Goal: Task Accomplishment & Management: Manage account settings

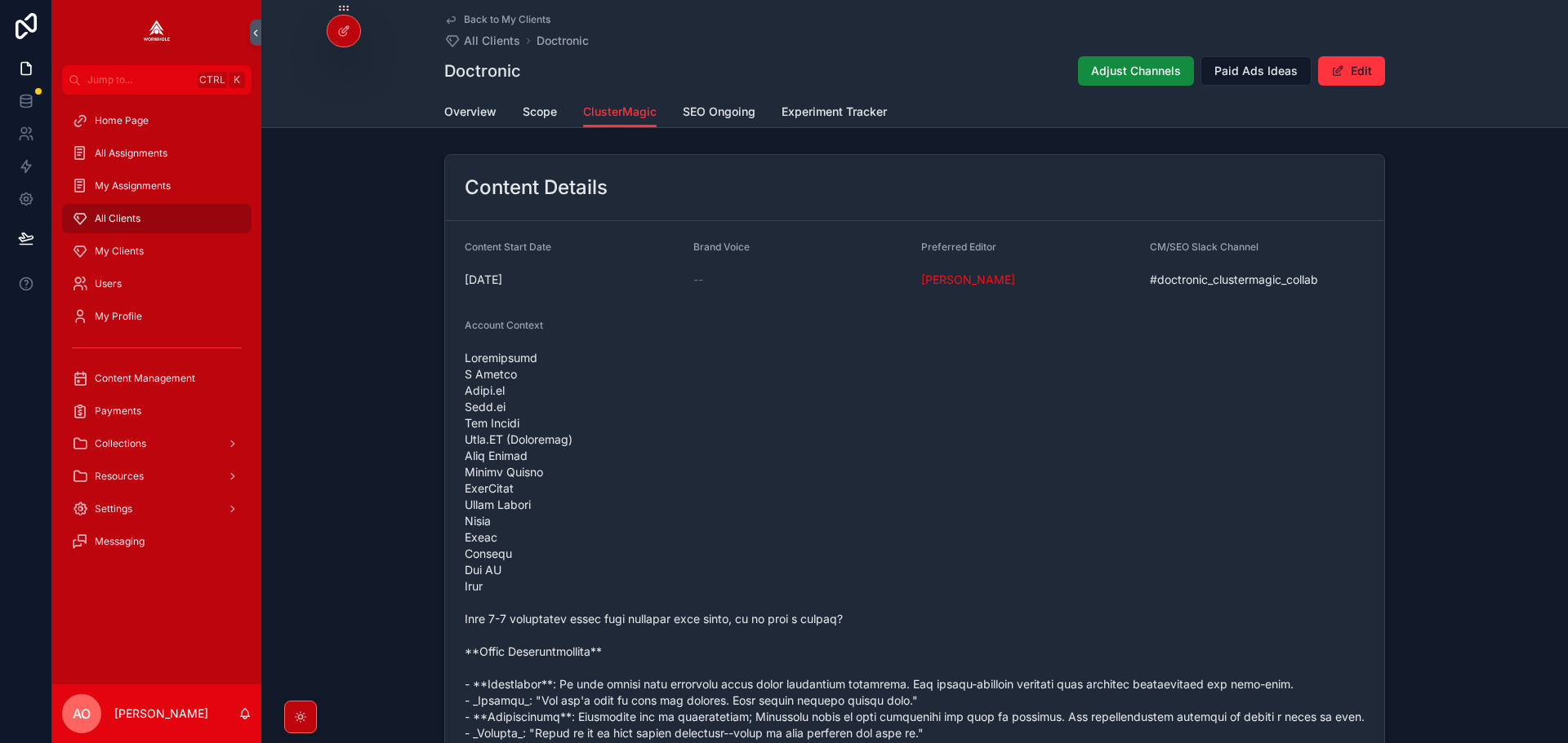
scroll to position [1562, 0]
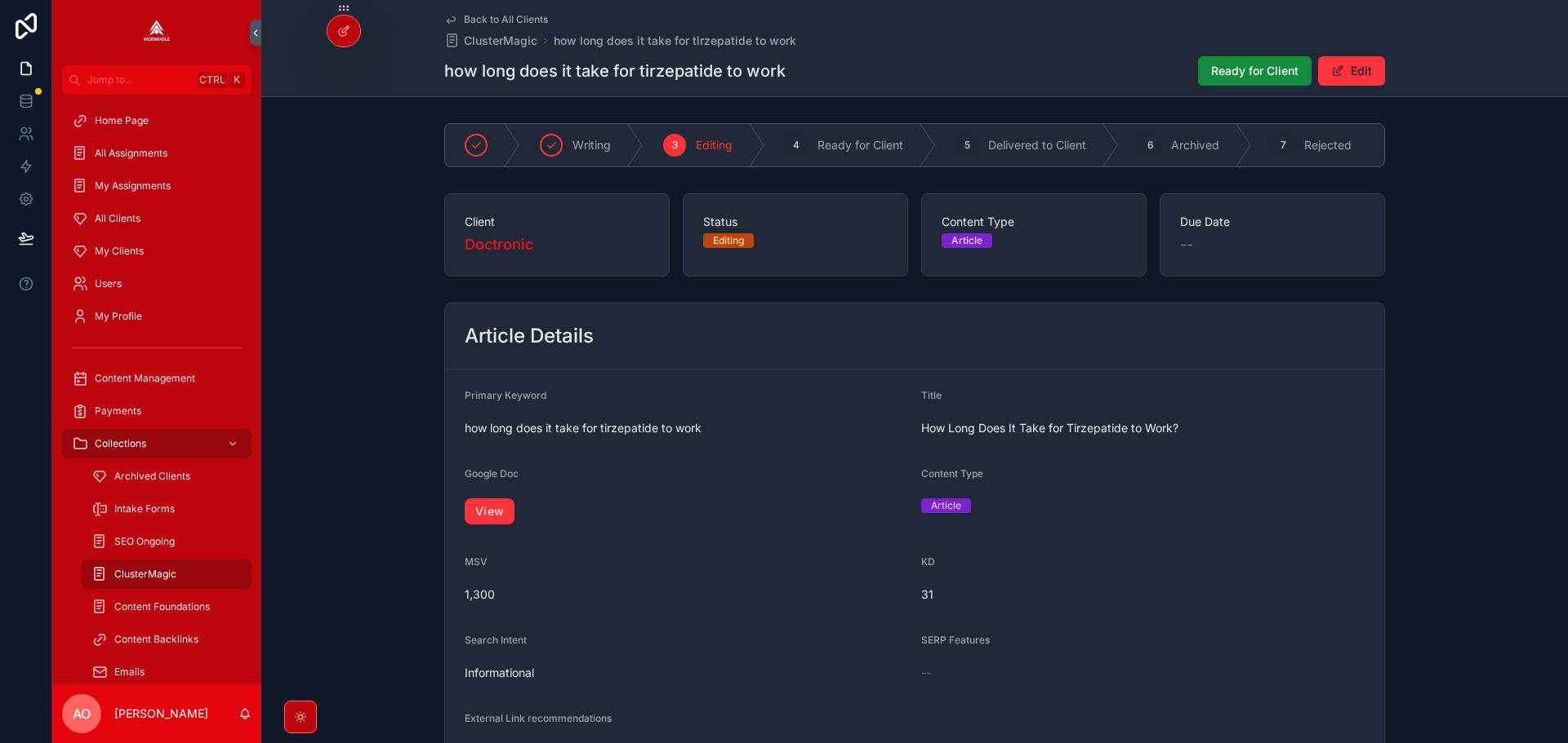
click at [499, 505] on div "View" at bounding box center [687, 512] width 443 height 36
click at [494, 525] on link "View" at bounding box center [490, 511] width 50 height 26
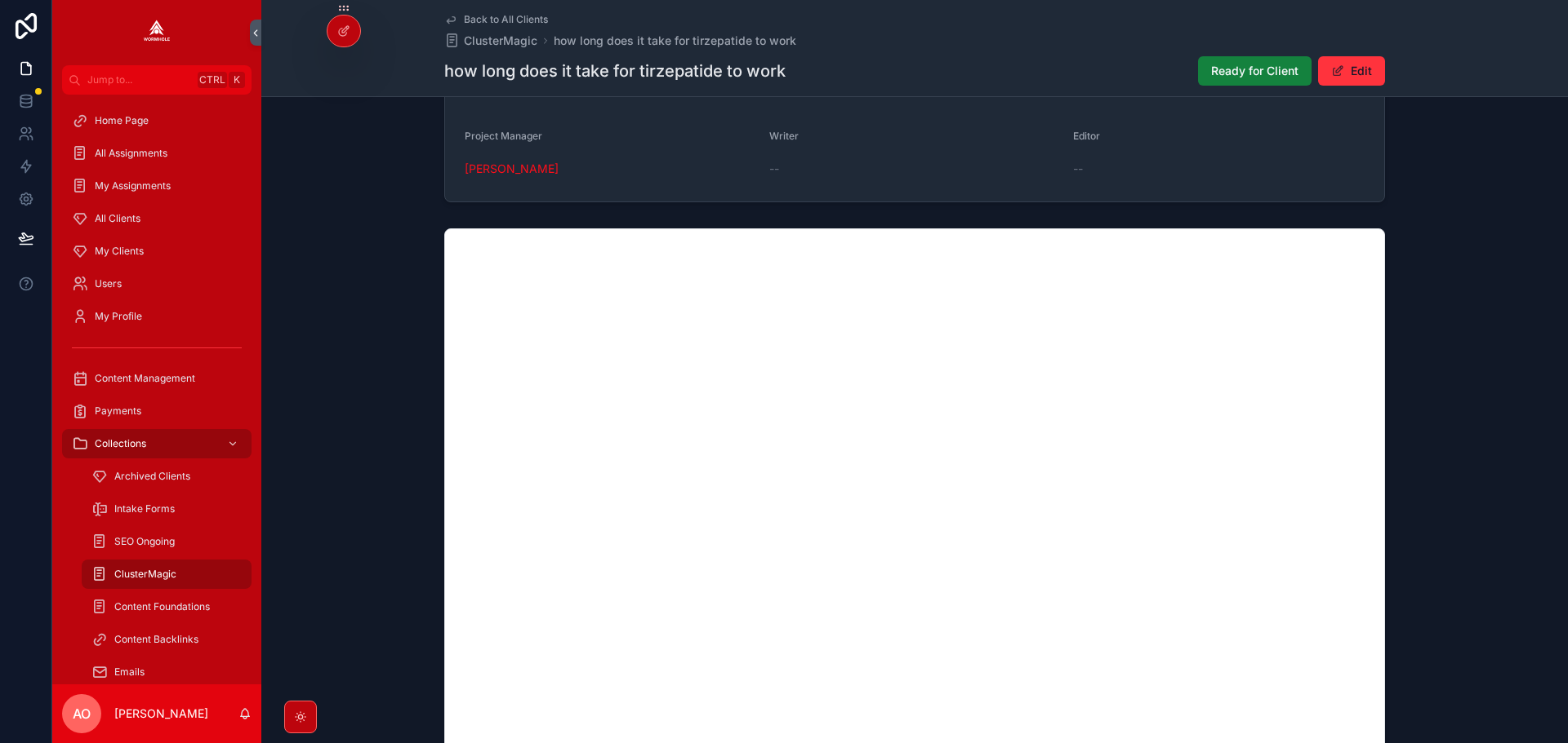
click at [1279, 67] on span "Ready for Client" at bounding box center [1255, 71] width 87 height 16
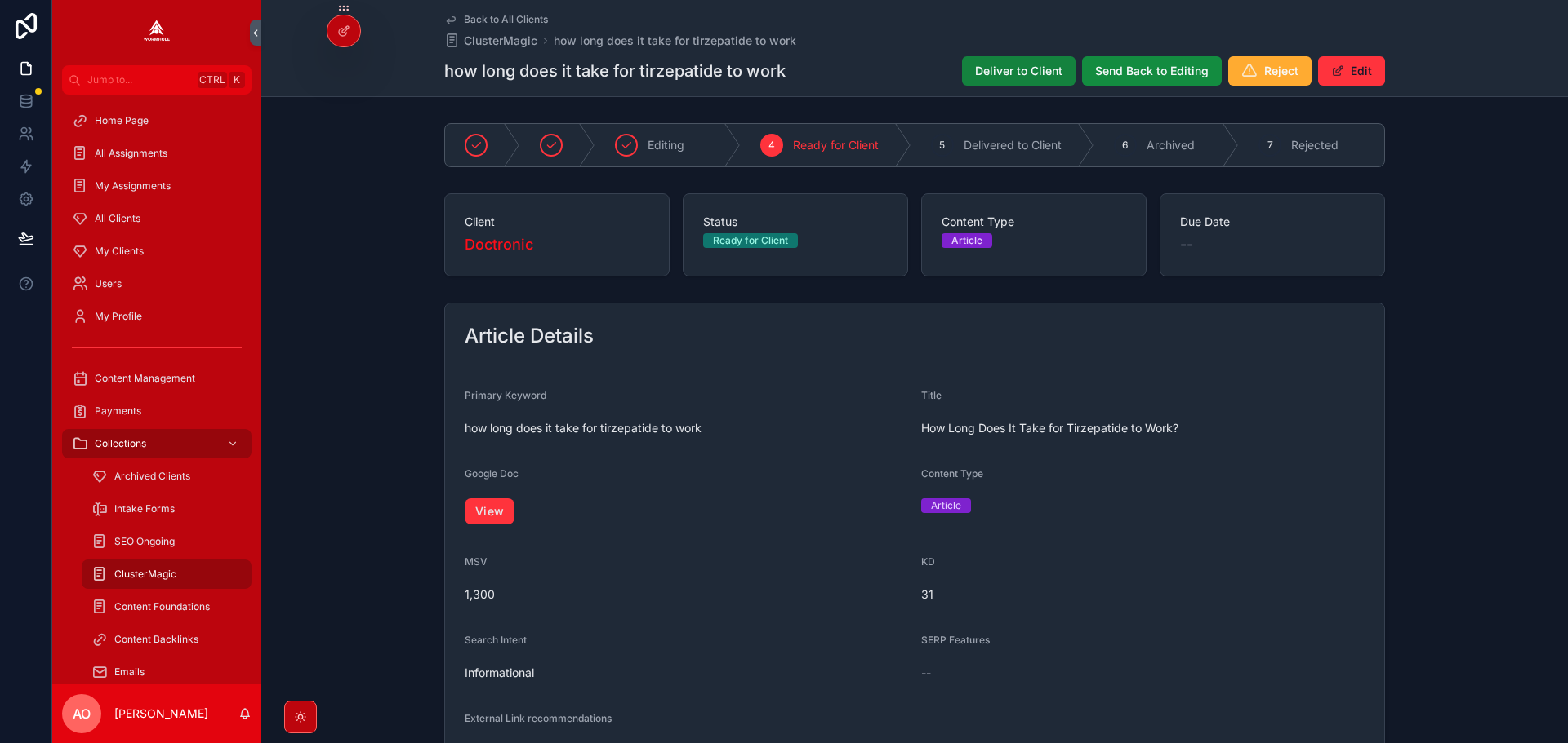
click at [1019, 77] on span "Deliver to Client" at bounding box center [1019, 71] width 87 height 16
